Goal: Communication & Community: Participate in discussion

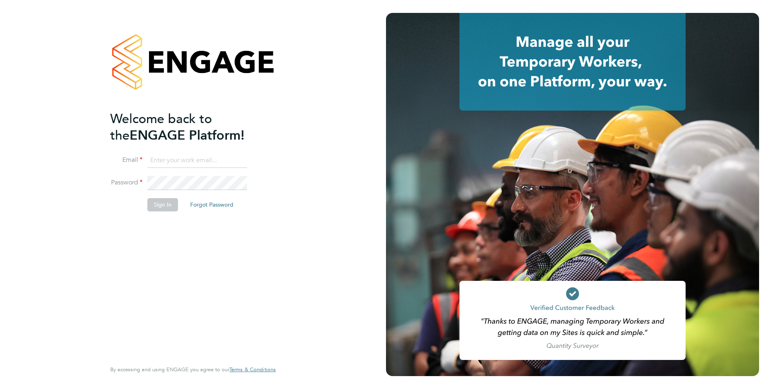
type input "[PERSON_NAME][EMAIL_ADDRESS][PERSON_NAME][DOMAIN_NAME]"
click at [163, 207] on button "Sign In" at bounding box center [162, 204] width 31 height 13
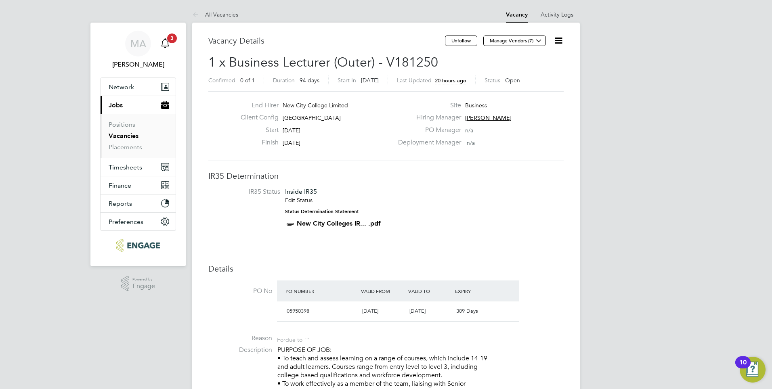
click at [172, 38] on span "3" at bounding box center [172, 38] width 10 height 10
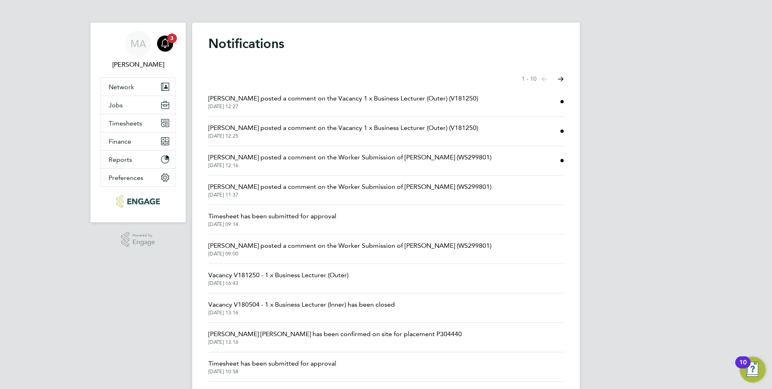
click at [247, 109] on span "[DATE] 12:27" at bounding box center [343, 106] width 270 height 6
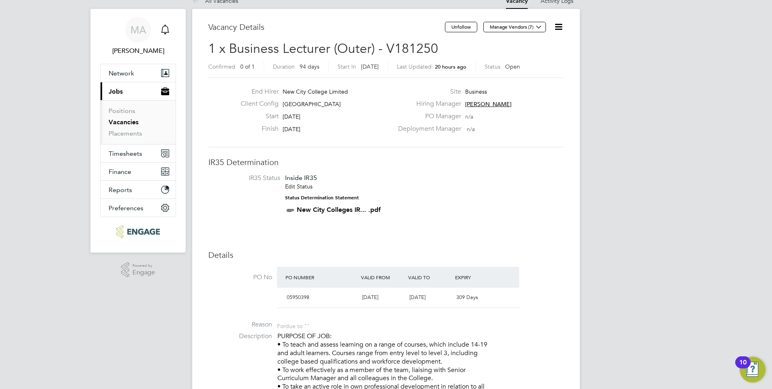
click at [163, 30] on icon "Main navigation" at bounding box center [165, 30] width 10 height 10
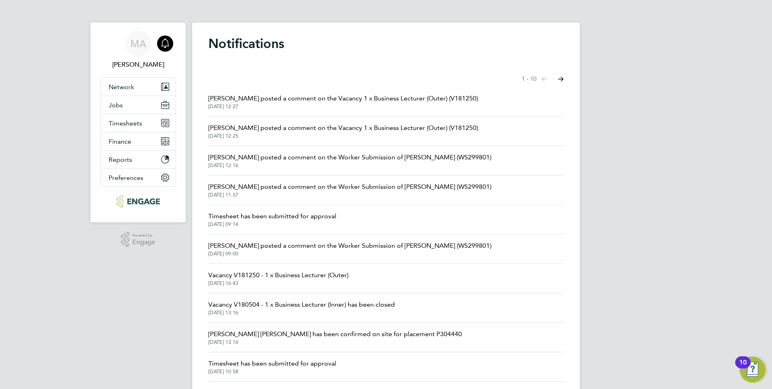
click at [227, 131] on span "[PERSON_NAME] posted a comment on the Vacancy 1 x Business Lecturer (Outer) (V1…" at bounding box center [343, 128] width 270 height 10
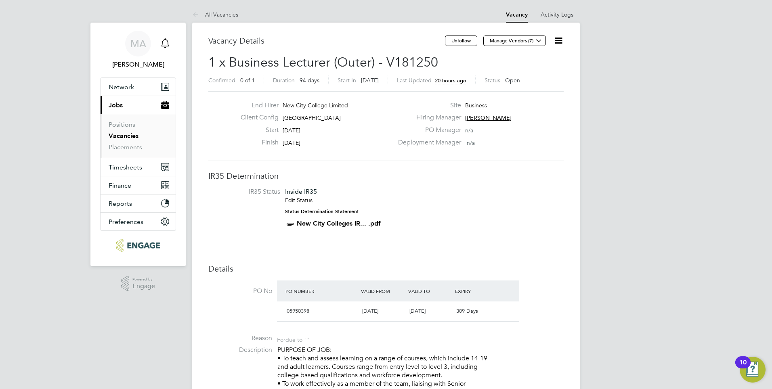
click at [166, 46] on icon "Main navigation" at bounding box center [165, 42] width 8 height 8
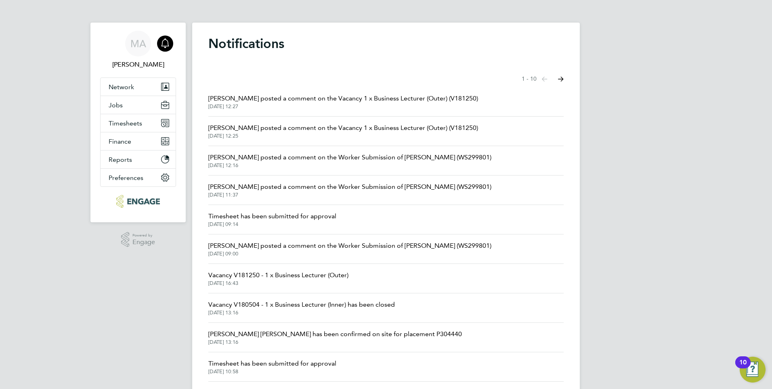
click at [231, 159] on span "James Carey posted a comment on the Worker Submission of Abigail Allison (WS299…" at bounding box center [349, 158] width 283 height 10
